Goal: Find specific page/section: Find specific page/section

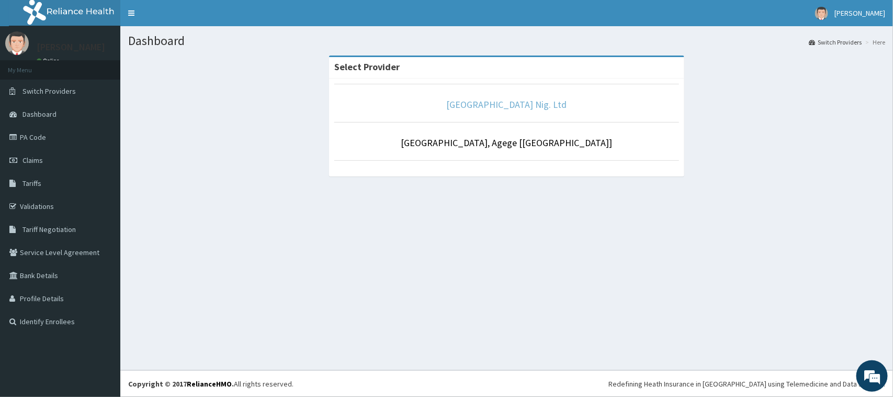
click at [493, 107] on link "[GEOGRAPHIC_DATA] Nig. Ltd" at bounding box center [507, 104] width 120 height 12
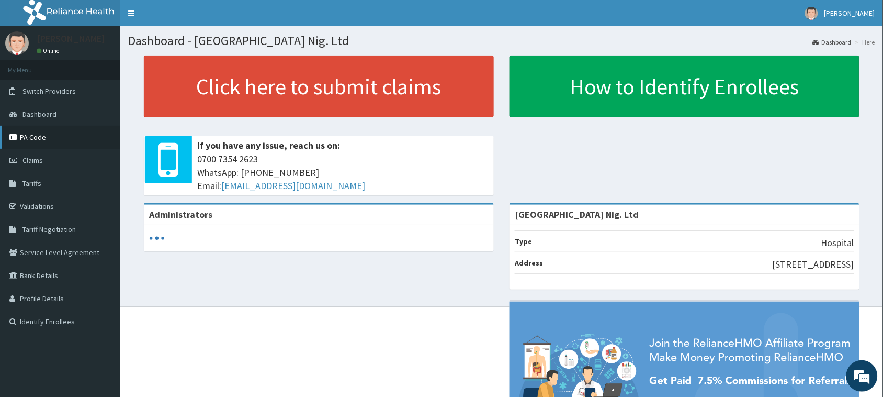
click at [58, 137] on link "PA Code" at bounding box center [60, 137] width 120 height 23
